Goal: Find specific page/section

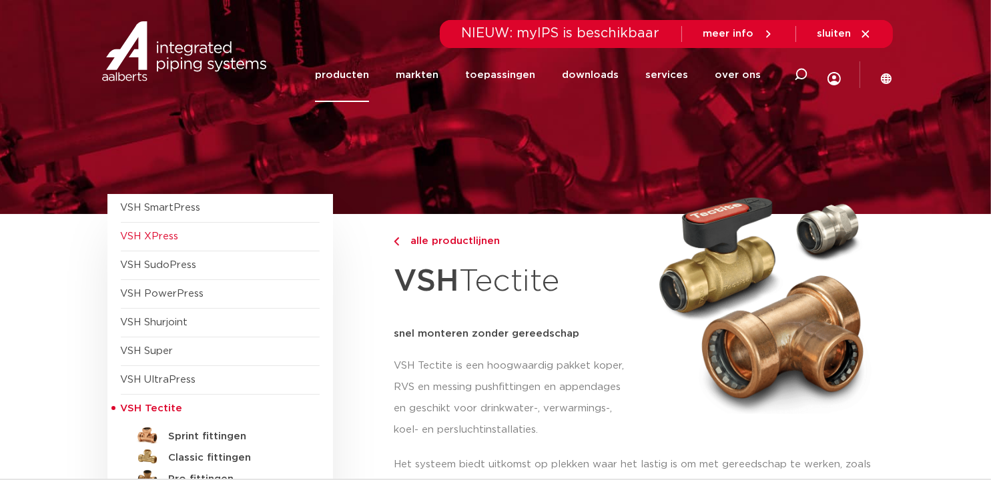
click at [171, 239] on span "VSH XPress" at bounding box center [150, 236] width 58 height 10
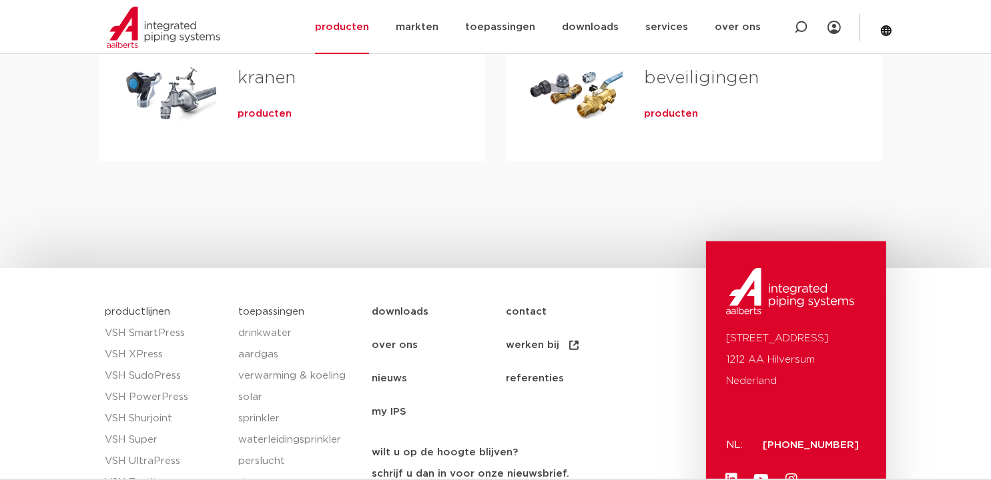
click at [259, 109] on span "producten" at bounding box center [264, 113] width 54 height 13
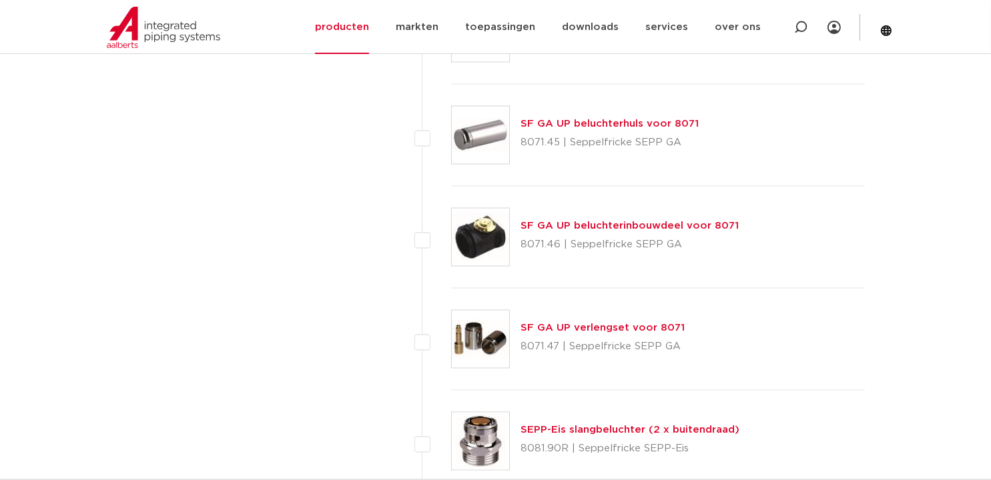
scroll to position [3202, 0]
